Goal: Task Accomplishment & Management: Manage account settings

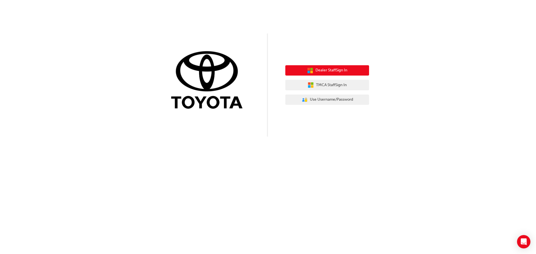
click at [341, 69] on span "Dealer Staff Sign In" at bounding box center [331, 70] width 32 height 6
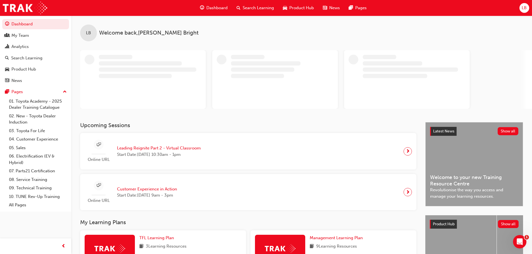
click at [251, 7] on span "Search Learning" at bounding box center [257, 8] width 31 height 6
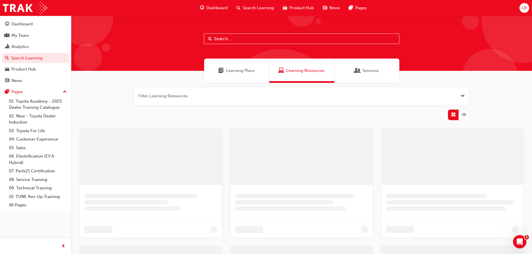
click at [226, 39] on input "text" at bounding box center [301, 38] width 195 height 11
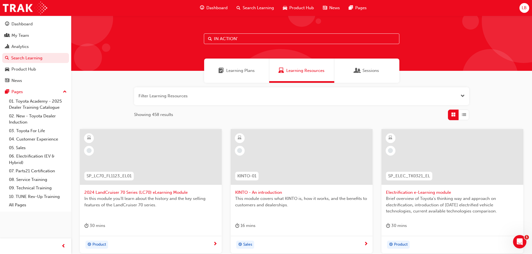
type input "IN ACTION"
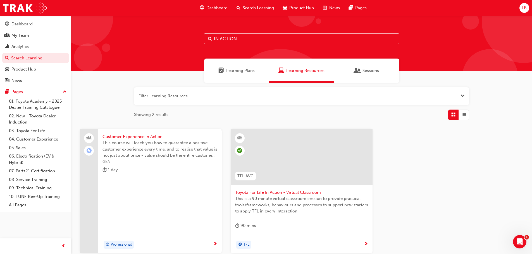
click at [282, 194] on span "Toyota For Life In Action - Virtual Classroom" at bounding box center [301, 192] width 133 height 6
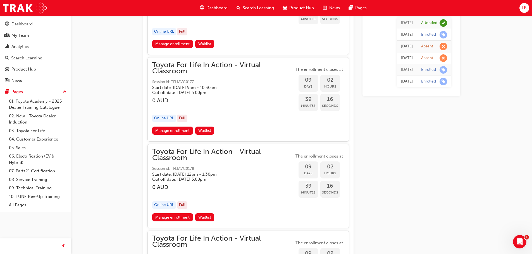
scroll to position [1712, 0]
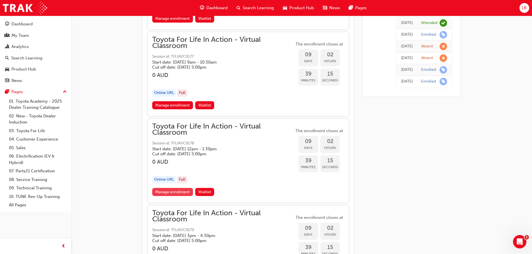
click at [176, 193] on link "Manage enrollment" at bounding box center [172, 192] width 41 height 8
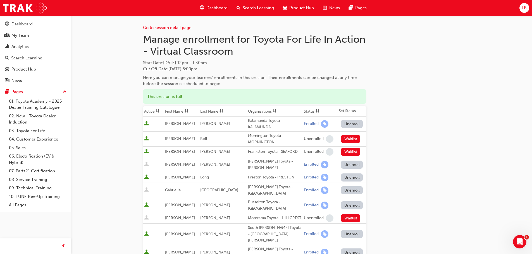
click at [343, 164] on button "Unenroll" at bounding box center [352, 165] width 22 height 8
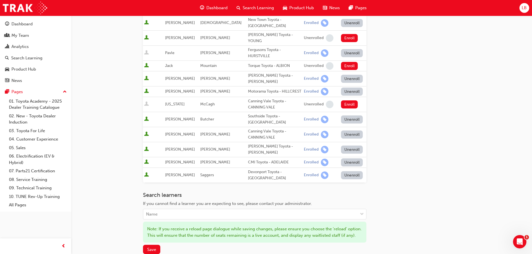
scroll to position [324, 0]
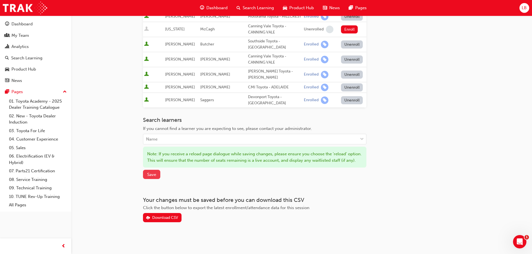
click at [152, 174] on span "Save" at bounding box center [151, 174] width 9 height 5
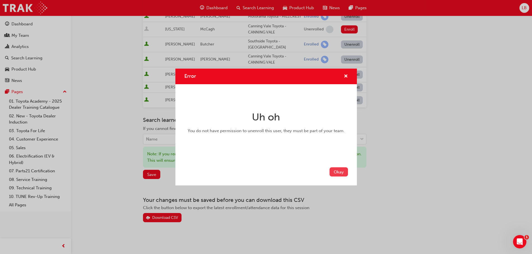
click at [335, 169] on button "Okay" at bounding box center [338, 171] width 18 height 9
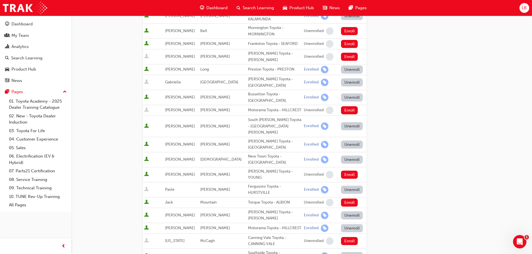
scroll to position [0, 0]
